Goal: Register for event/course

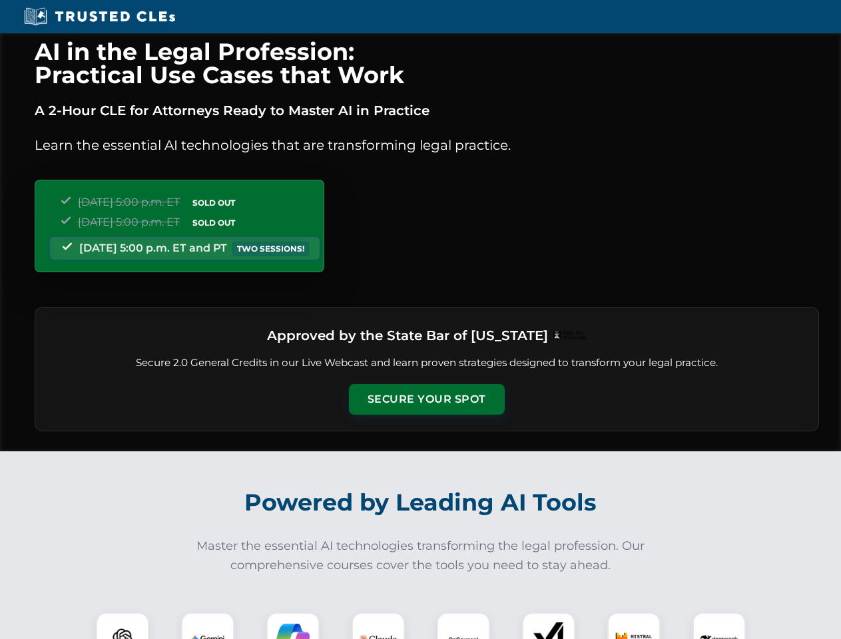
click at [426, 399] on button "Secure Your Spot" at bounding box center [427, 399] width 156 height 31
click at [122, 626] on img at bounding box center [122, 639] width 39 height 39
click at [208, 626] on img at bounding box center [207, 638] width 33 height 33
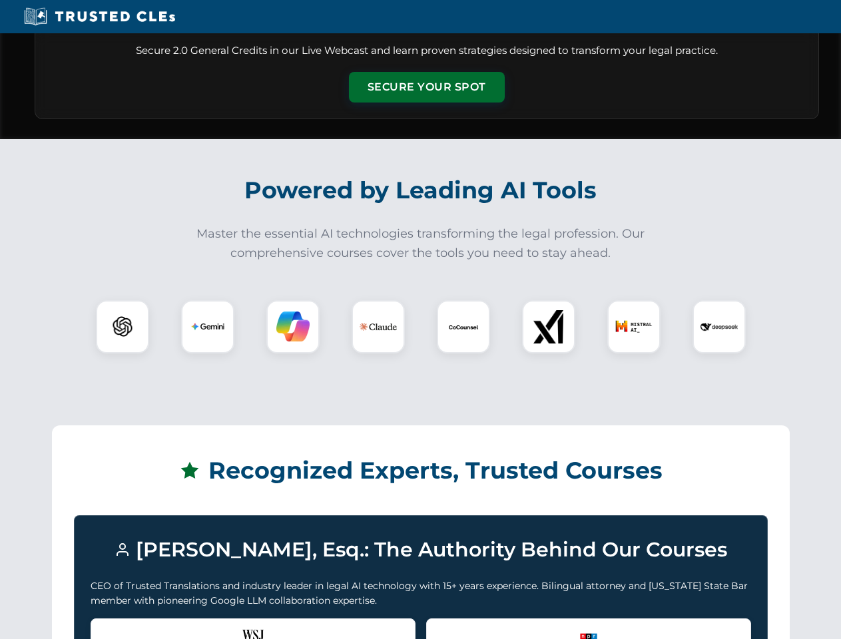
click at [293, 626] on div "Recognized by the WSJ [PERSON_NAME] was featured for his expertise in AI legal …" at bounding box center [253, 644] width 325 height 53
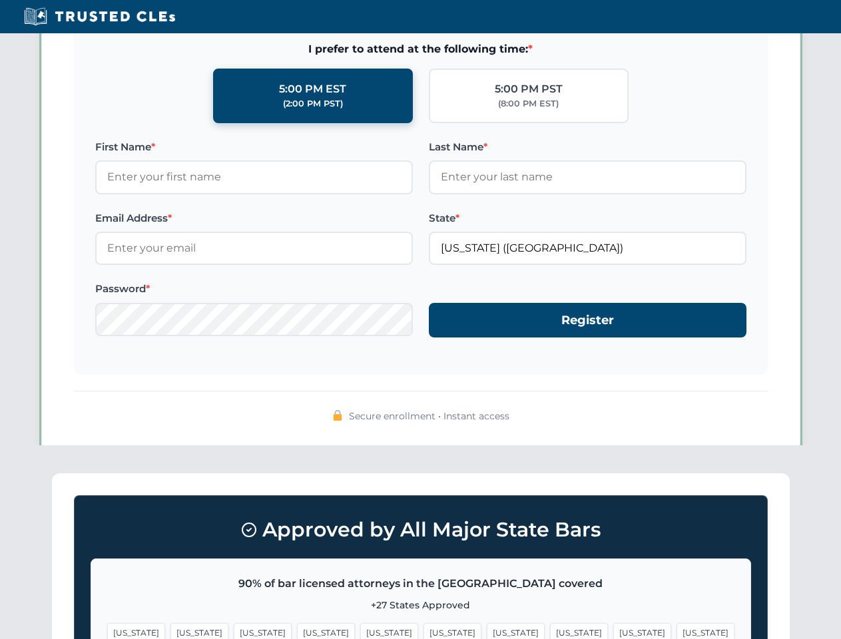
click at [613, 626] on span "[US_STATE]" at bounding box center [642, 632] width 58 height 19
